Goal: Task Accomplishment & Management: Complete application form

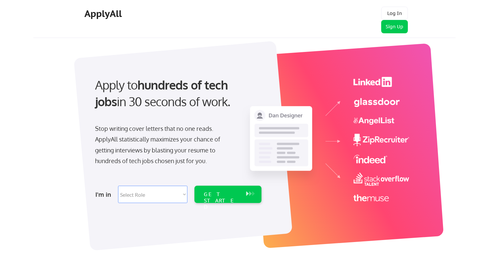
click at [182, 196] on select "Select Role Software Engineering Product Management Customer Success Sales UI/U…" at bounding box center [152, 194] width 69 height 17
select select ""sales""
click at [118, 186] on select "Select Role Software Engineering Product Management Customer Success Sales UI/U…" at bounding box center [152, 194] width 69 height 17
select select ""sales""
click at [184, 193] on select "Select Role Software Engineering Product Management Customer Success Sales UI/U…" at bounding box center [152, 194] width 69 height 17
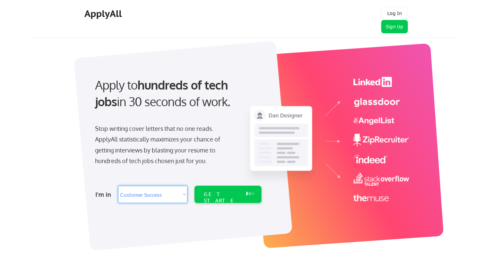
select select ""customer_support""
click at [118, 186] on select "Select Role Software Engineering Product Management Customer Success Sales UI/U…" at bounding box center [152, 194] width 69 height 17
select select ""customer_support""
click at [250, 193] on button at bounding box center [253, 193] width 7 height 7
